Goal: Information Seeking & Learning: Understand process/instructions

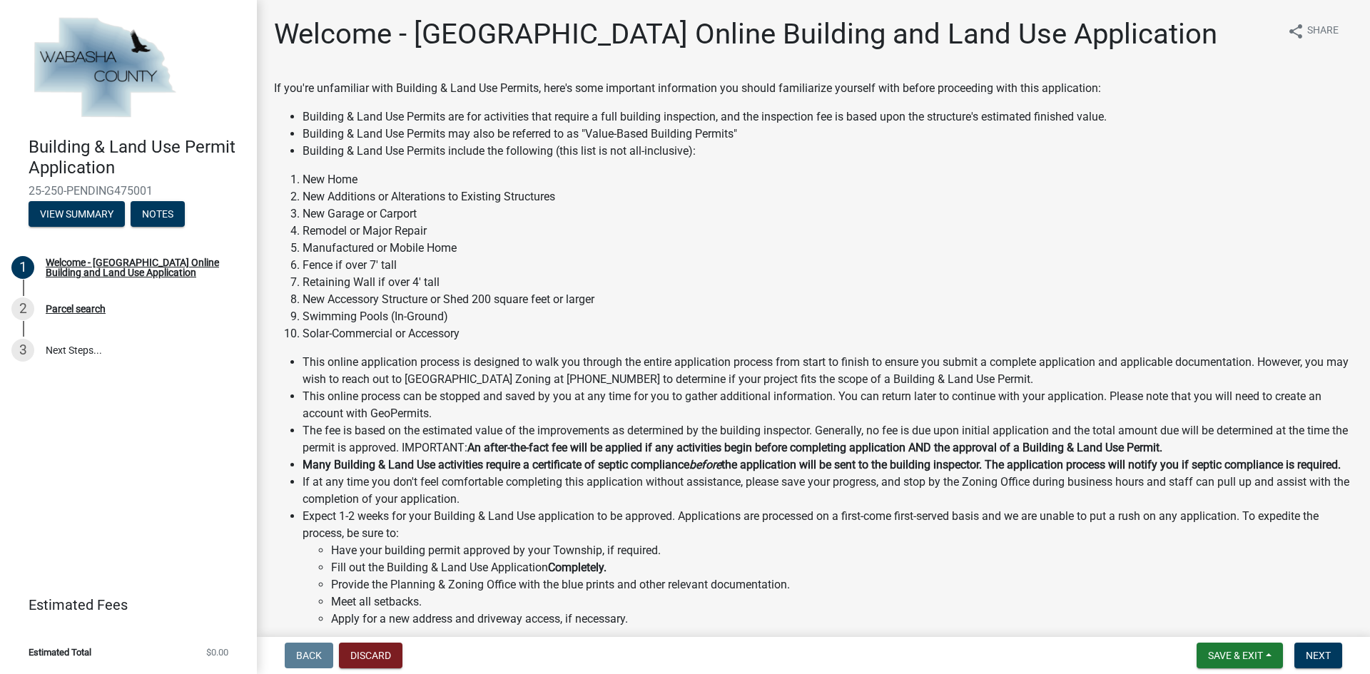
click at [686, 118] on li "Building & Land Use Permits are for activities that require a full building ins…" at bounding box center [827, 116] width 1050 height 17
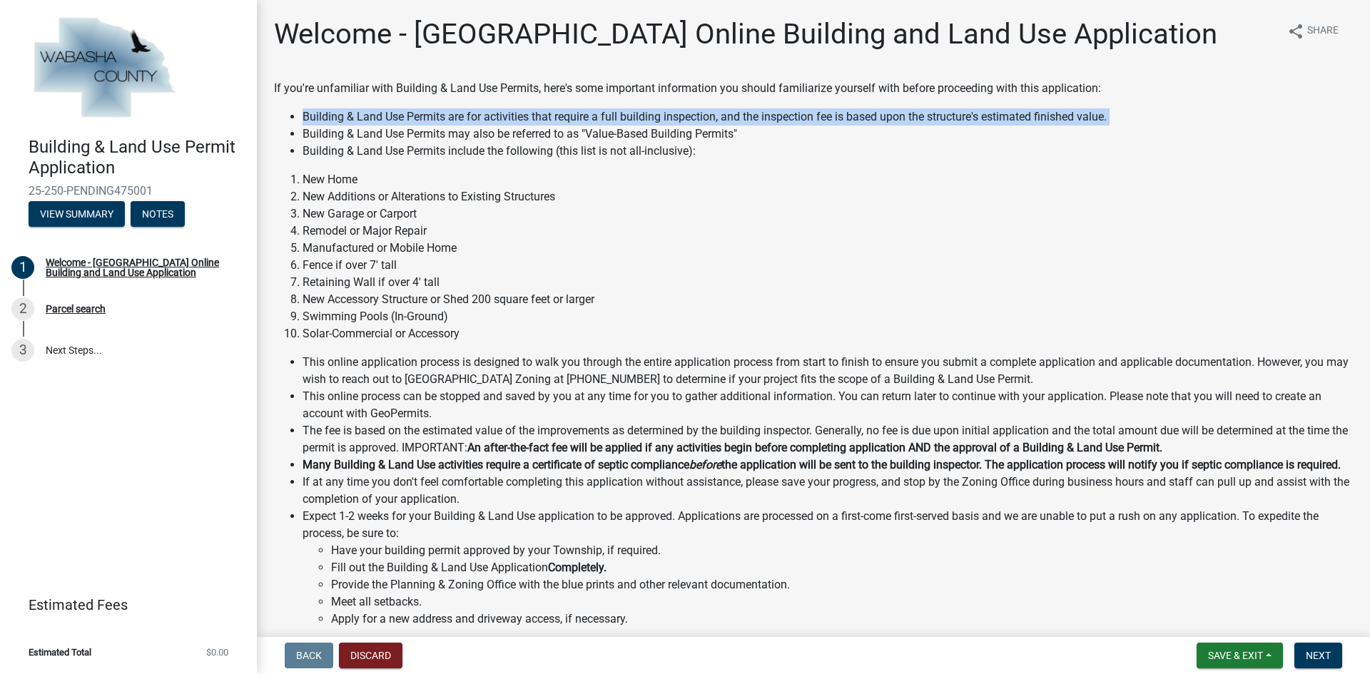
click at [686, 118] on li "Building & Land Use Permits are for activities that require a full building ins…" at bounding box center [827, 116] width 1050 height 17
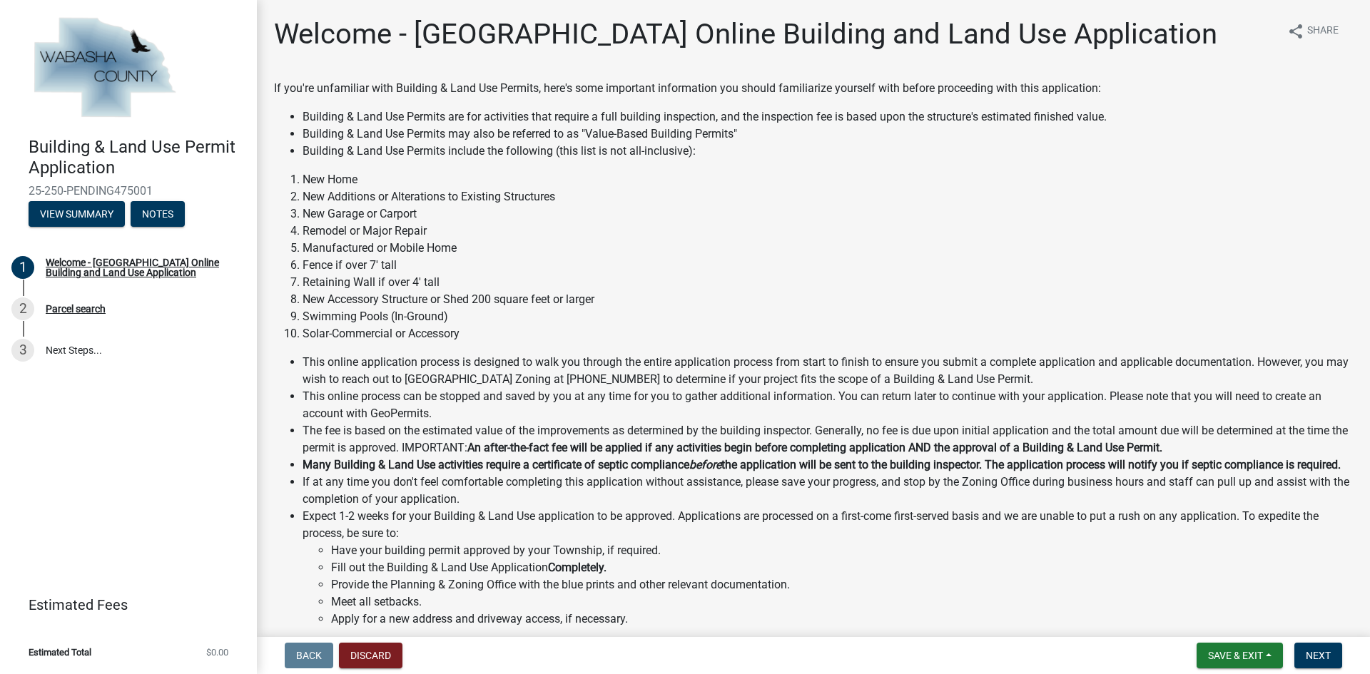
click at [681, 136] on li "Building & Land Use Permits may also be referred to as "Value-Based Building Pe…" at bounding box center [827, 134] width 1050 height 17
click at [494, 135] on li "Building & Land Use Permits may also be referred to as "Value-Based Building Pe…" at bounding box center [827, 134] width 1050 height 17
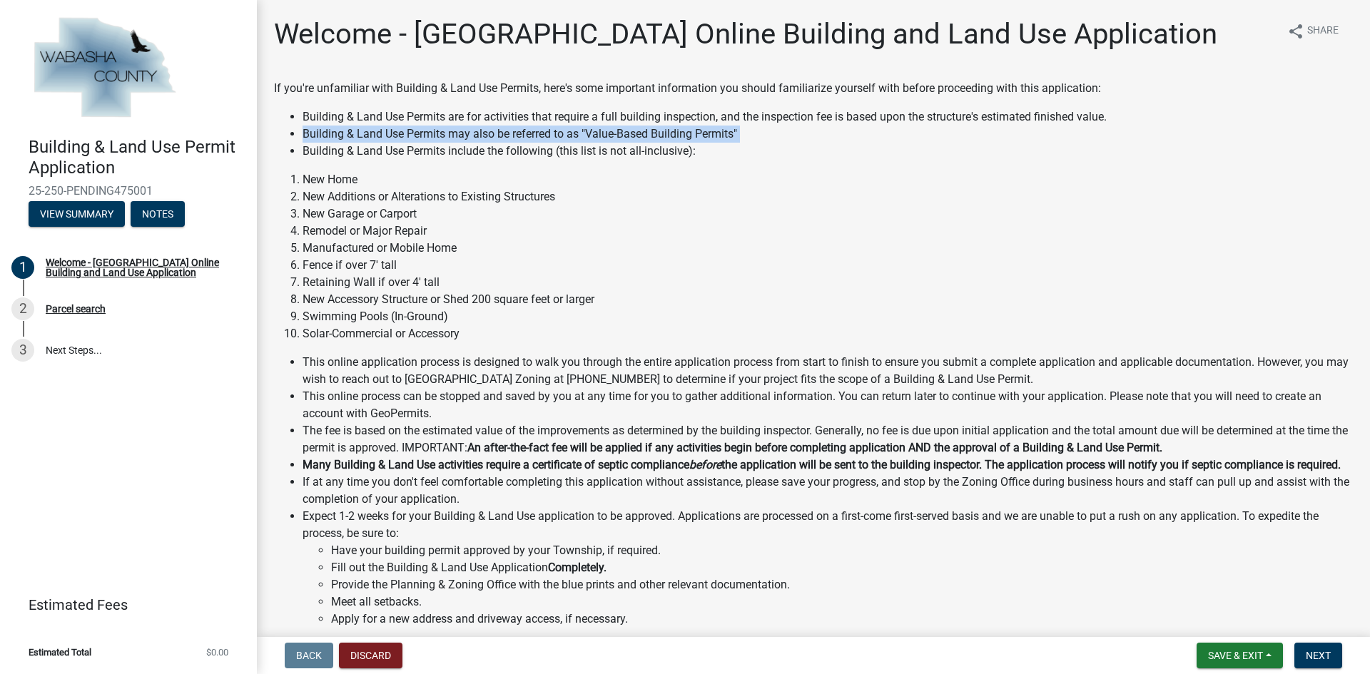
click at [494, 135] on li "Building & Land Use Permits may also be referred to as "Value-Based Building Pe…" at bounding box center [827, 134] width 1050 height 17
click at [477, 150] on li "Building & Land Use Permits include the following (this list is not all-inclusi…" at bounding box center [827, 151] width 1050 height 17
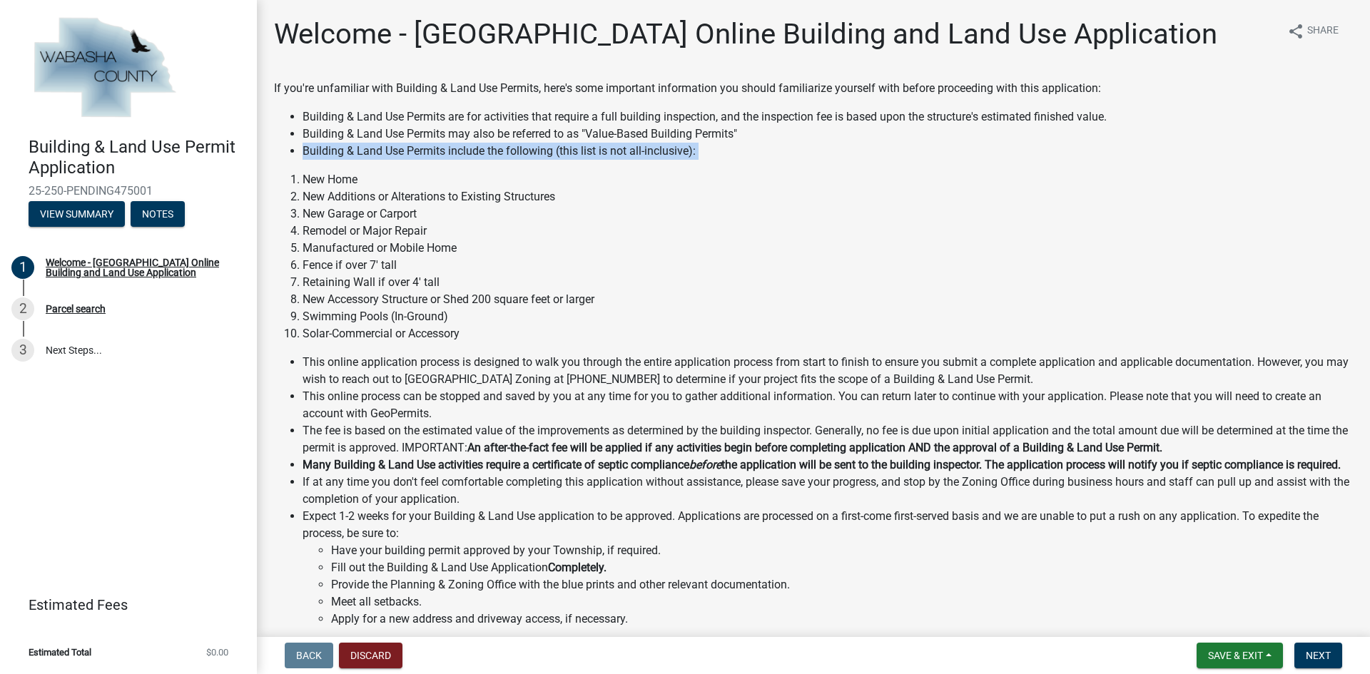
click at [477, 150] on li "Building & Land Use Permits include the following (this list is not all-inclusi…" at bounding box center [827, 151] width 1050 height 17
click at [410, 195] on li "New Additions or Alterations to Existing Structures" at bounding box center [827, 196] width 1050 height 17
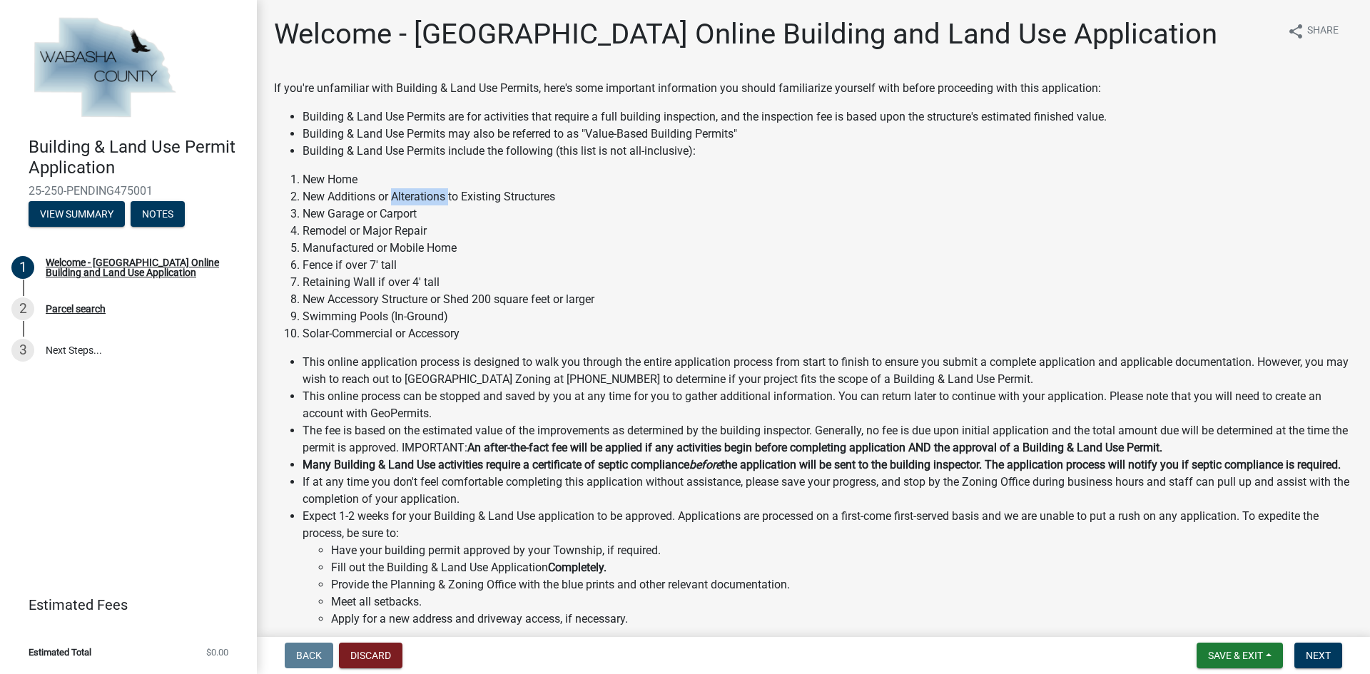
click at [410, 195] on li "New Additions or Alterations to Existing Structures" at bounding box center [827, 196] width 1050 height 17
click at [388, 222] on li "New Garage or Carport" at bounding box center [827, 213] width 1050 height 17
click at [388, 220] on li "New Garage or Carport" at bounding box center [827, 213] width 1050 height 17
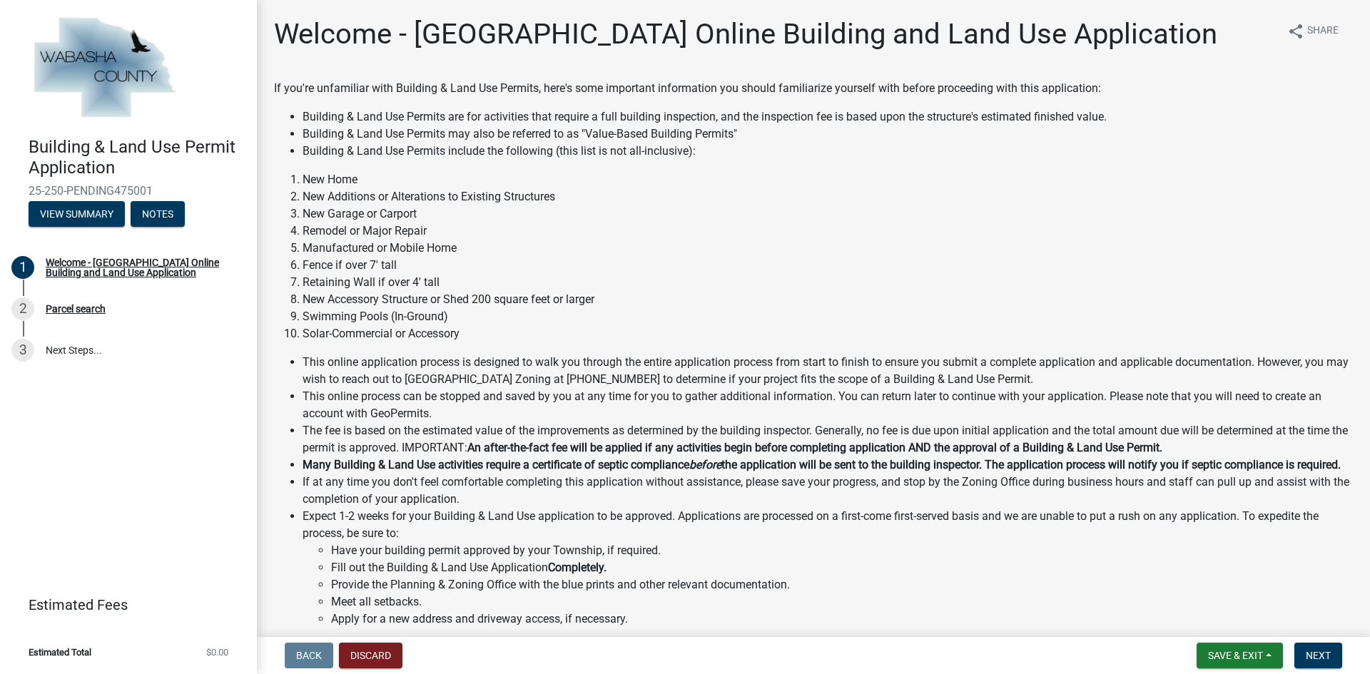
click at [377, 255] on li "Manufactured or Mobile Home" at bounding box center [827, 248] width 1050 height 17
click at [374, 289] on li "Retaining Wall if over 4' tall" at bounding box center [827, 282] width 1050 height 17
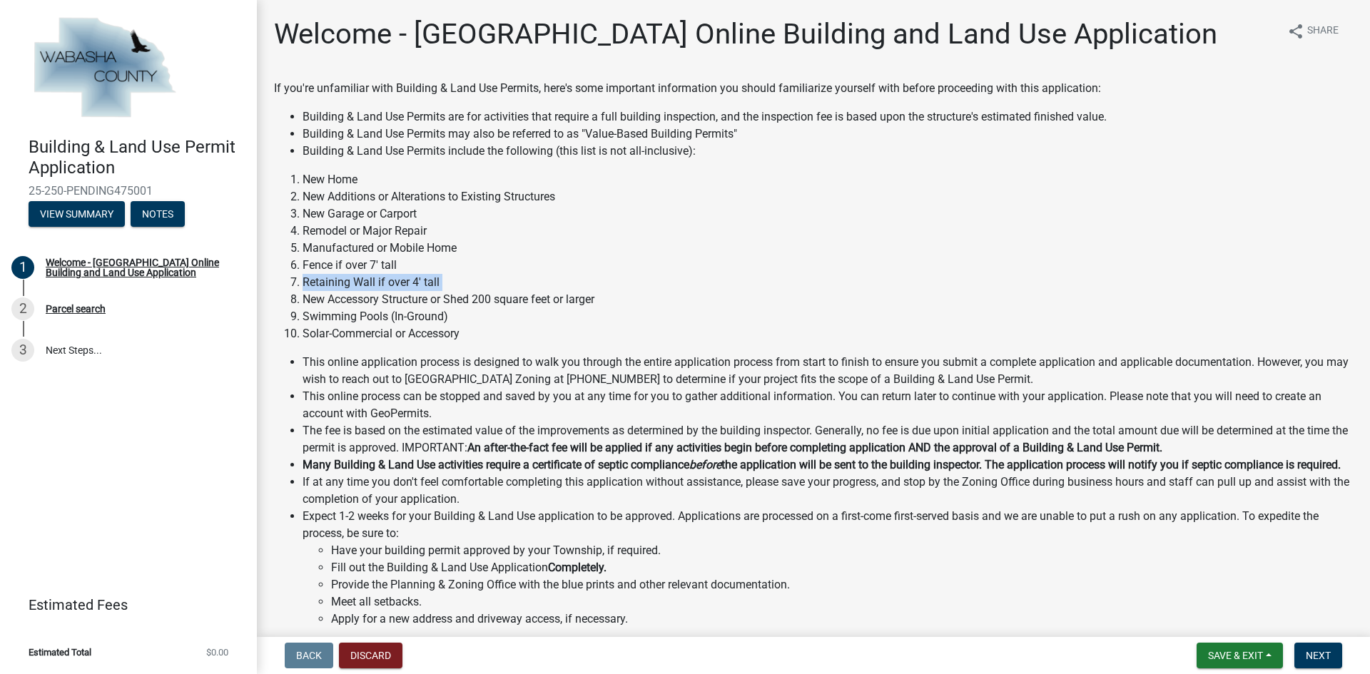
click at [374, 289] on li "Retaining Wall if over 4' tall" at bounding box center [827, 282] width 1050 height 17
click at [374, 335] on li "Solar-Commercial or Accessory" at bounding box center [827, 333] width 1050 height 17
click at [372, 335] on li "Solar-Commercial or Accessory" at bounding box center [827, 333] width 1050 height 17
click at [392, 352] on div "If you're unfamiliar with Building & Land Use Permits, here's some important in…" at bounding box center [813, 488] width 1079 height 816
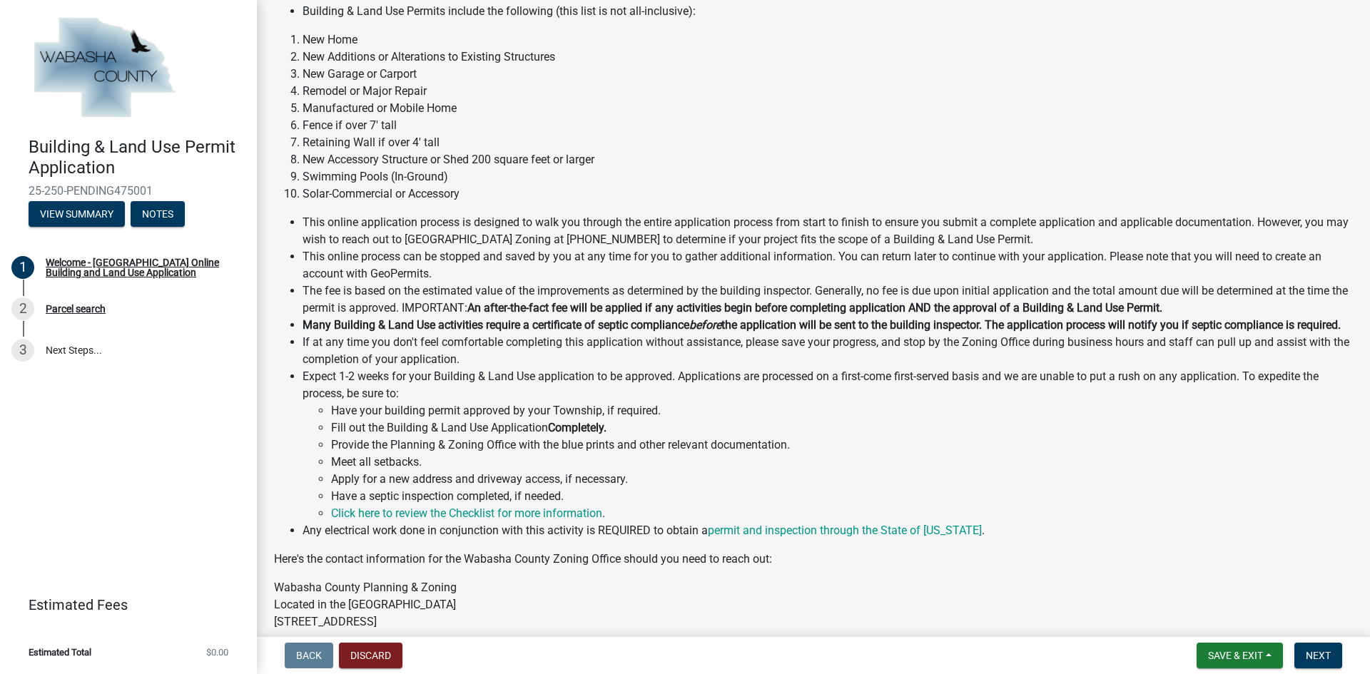
scroll to position [143, 0]
